Goal: Navigation & Orientation: Find specific page/section

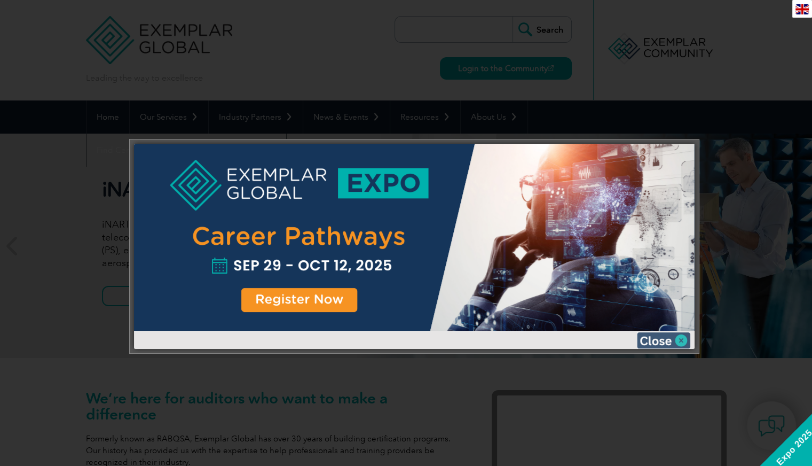
click at [685, 340] on img at bounding box center [663, 340] width 53 height 16
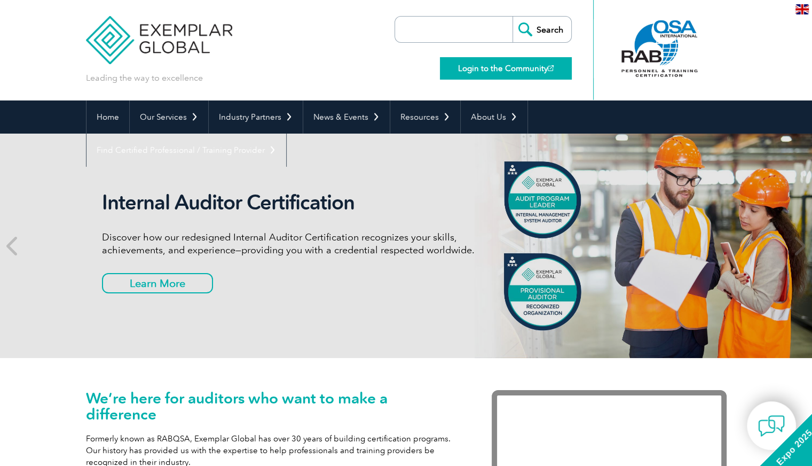
click at [491, 68] on link "Login to the Community" at bounding box center [506, 68] width 132 height 22
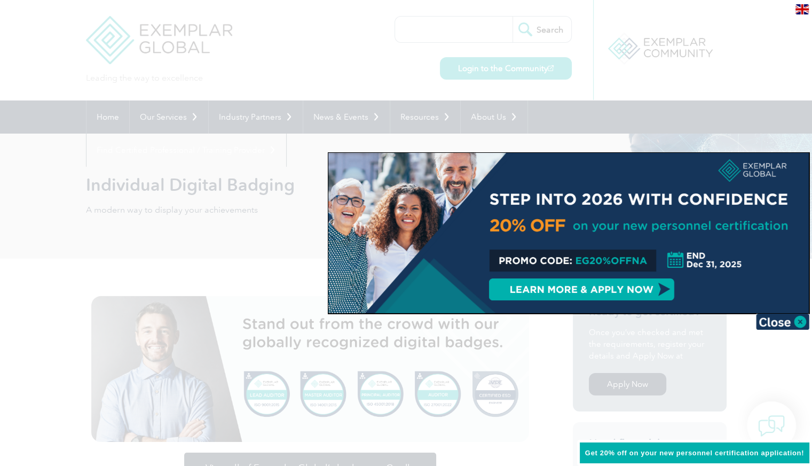
click at [235, 242] on div at bounding box center [406, 233] width 812 height 466
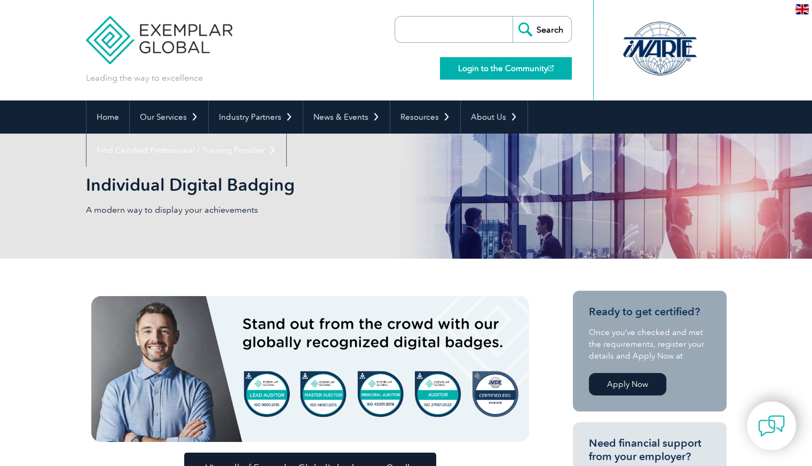
click at [513, 70] on link "Login to the Community" at bounding box center [506, 68] width 132 height 22
